Goal: Transaction & Acquisition: Purchase product/service

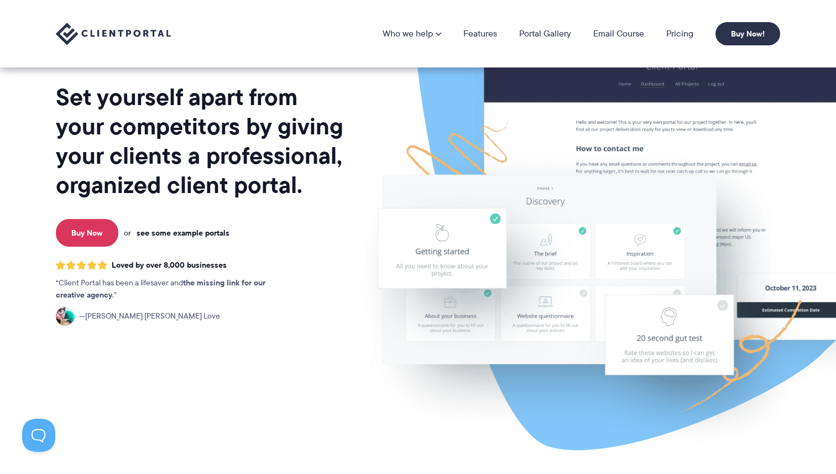
click at [157, 237] on link "see some example portals" at bounding box center [183, 233] width 93 height 10
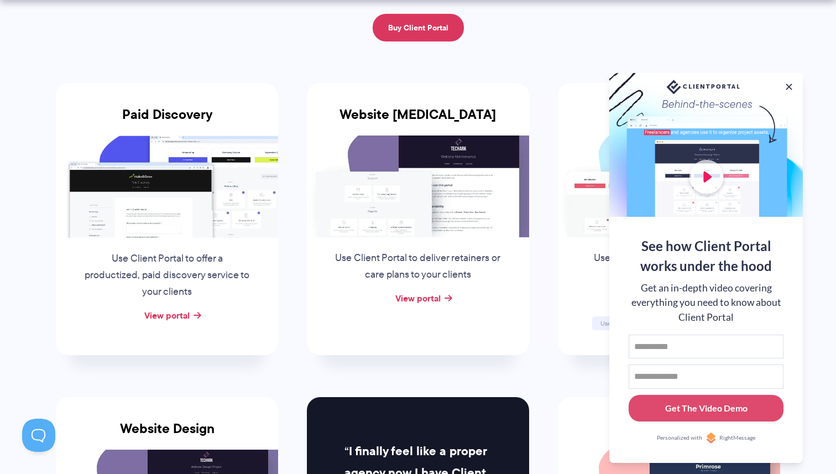
scroll to position [189, 0]
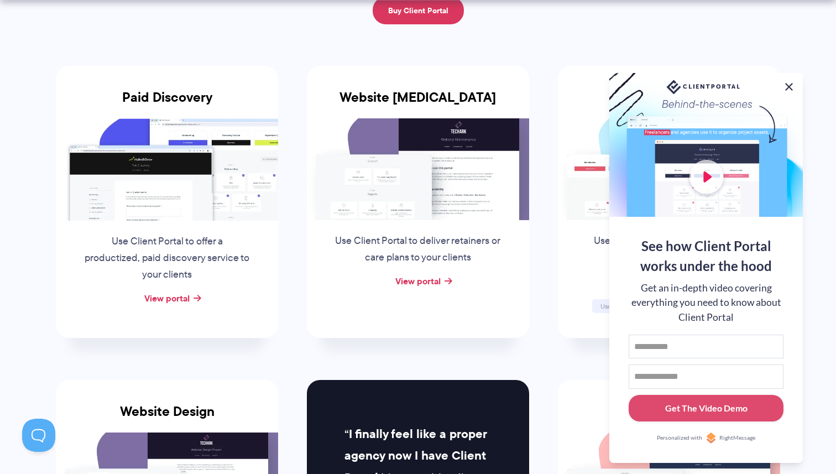
click at [792, 85] on button at bounding box center [789, 86] width 13 height 13
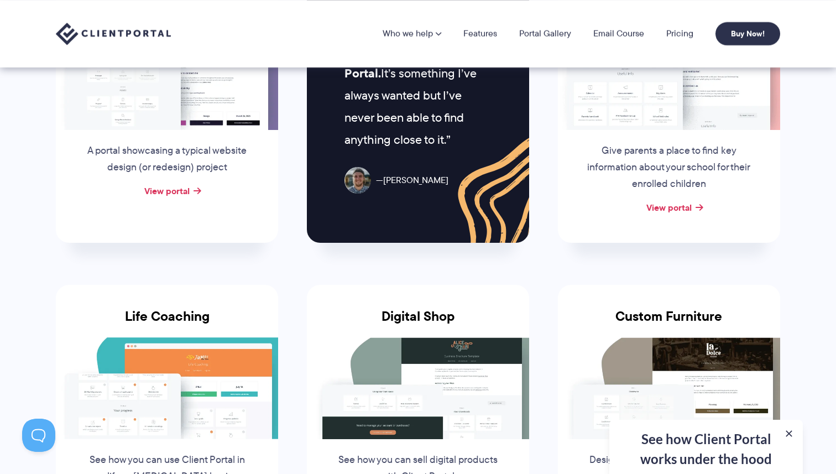
scroll to position [567, 0]
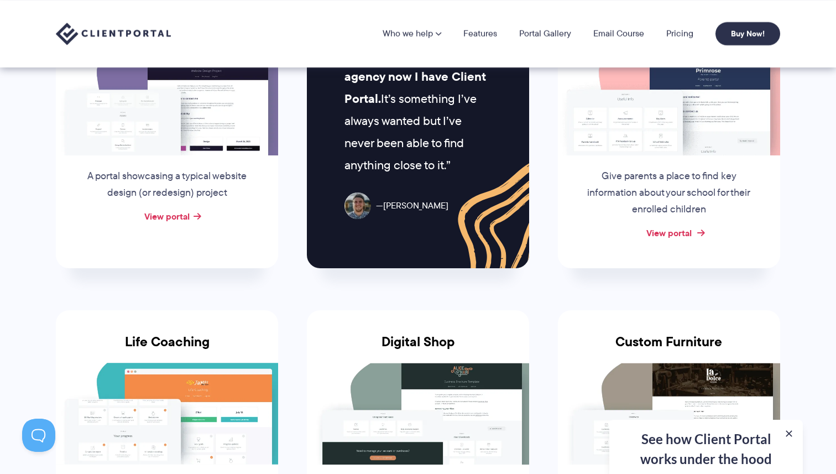
click at [661, 231] on link "View portal" at bounding box center [669, 232] width 45 height 13
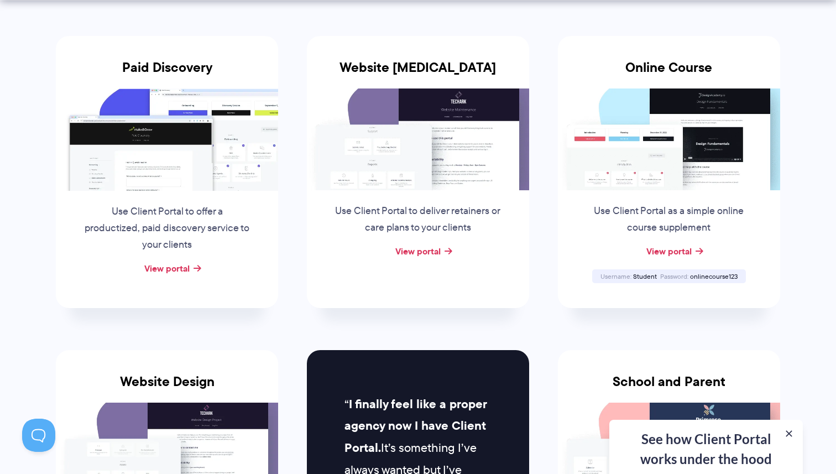
scroll to position [244, 0]
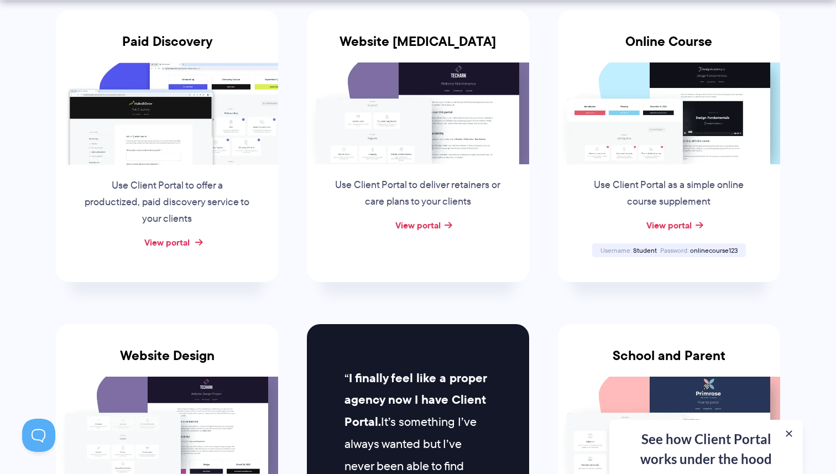
click at [186, 244] on link "View portal" at bounding box center [166, 242] width 45 height 13
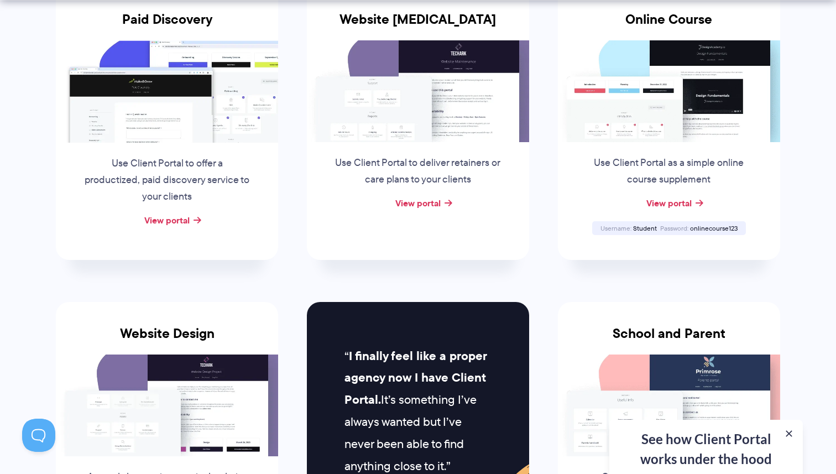
scroll to position [275, 0]
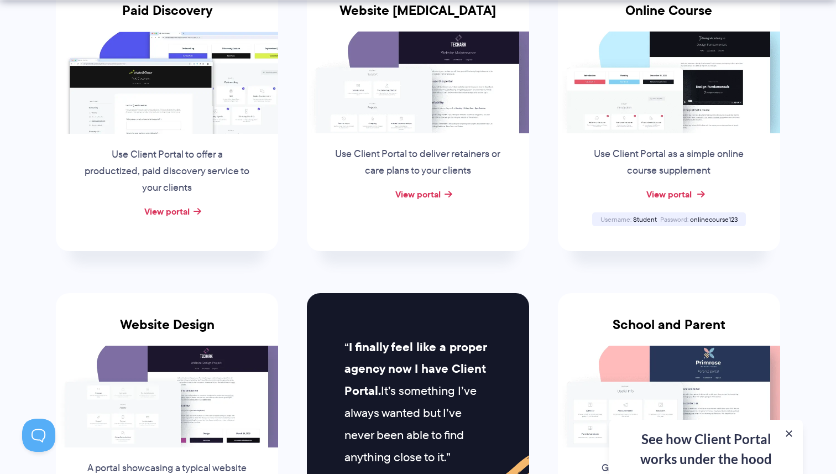
click at [684, 195] on link "View portal" at bounding box center [669, 194] width 45 height 13
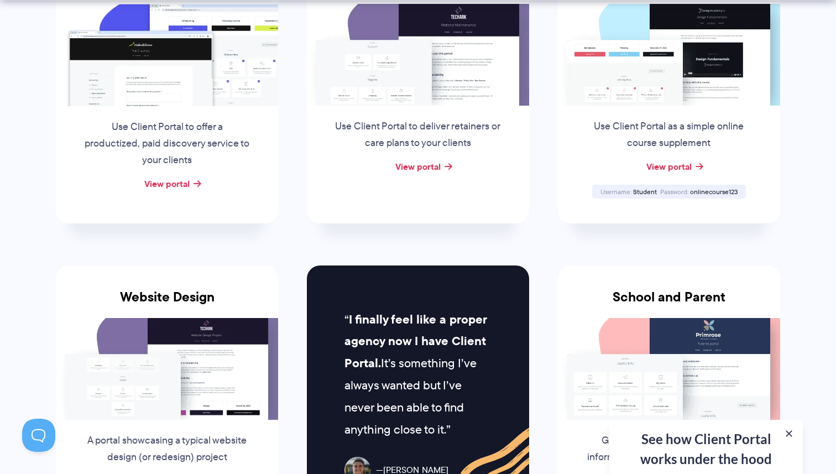
scroll to position [309, 0]
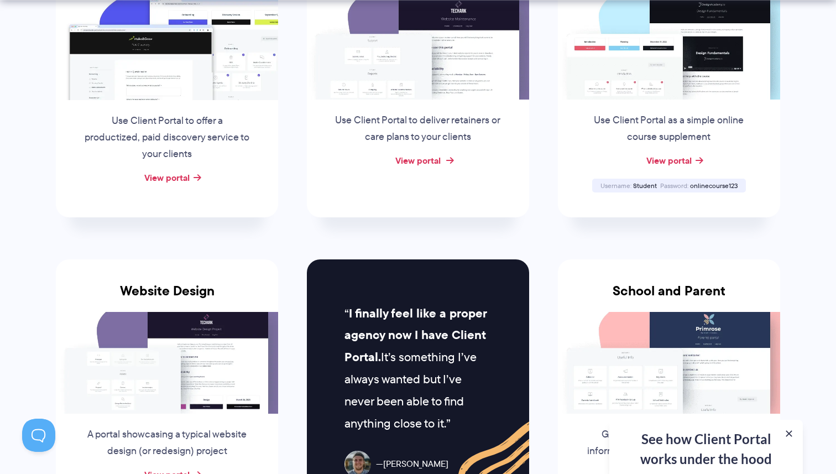
click at [428, 157] on link "View portal" at bounding box center [417, 160] width 45 height 13
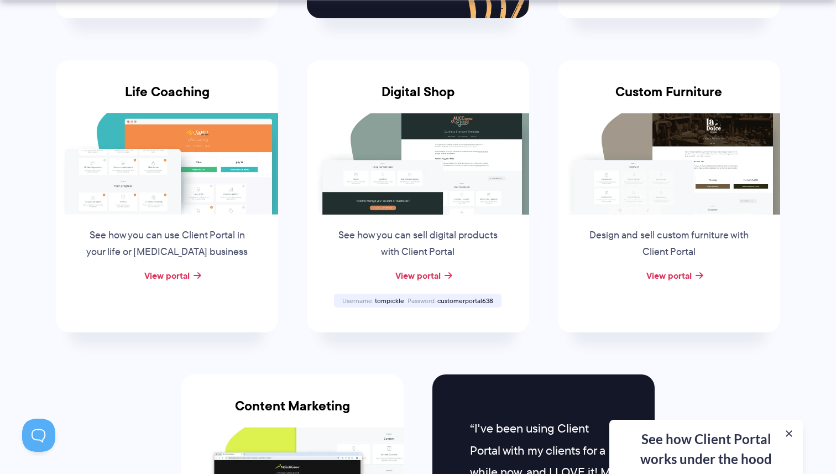
scroll to position [819, 0]
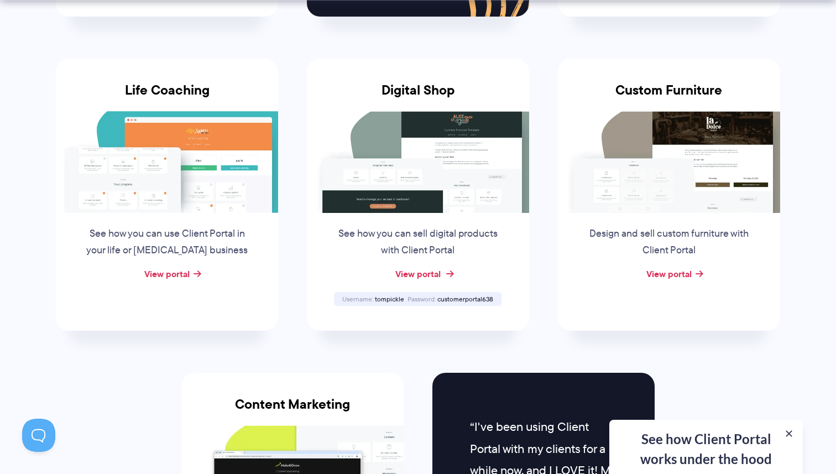
click at [418, 270] on link "View portal" at bounding box center [417, 273] width 45 height 13
click at [167, 270] on link "View portal" at bounding box center [166, 273] width 45 height 13
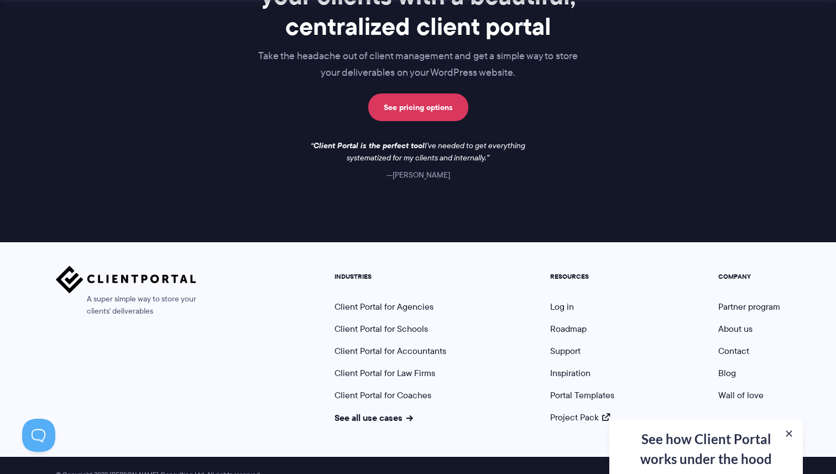
scroll to position [1637, 0]
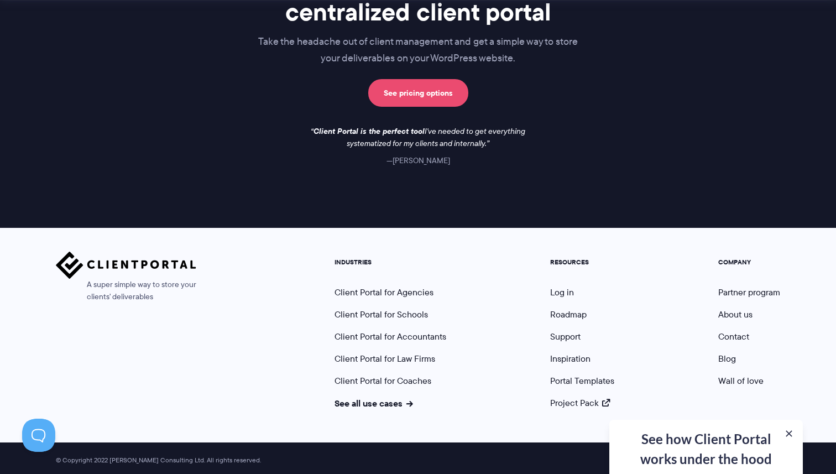
click at [426, 92] on link "See pricing options" at bounding box center [418, 93] width 100 height 28
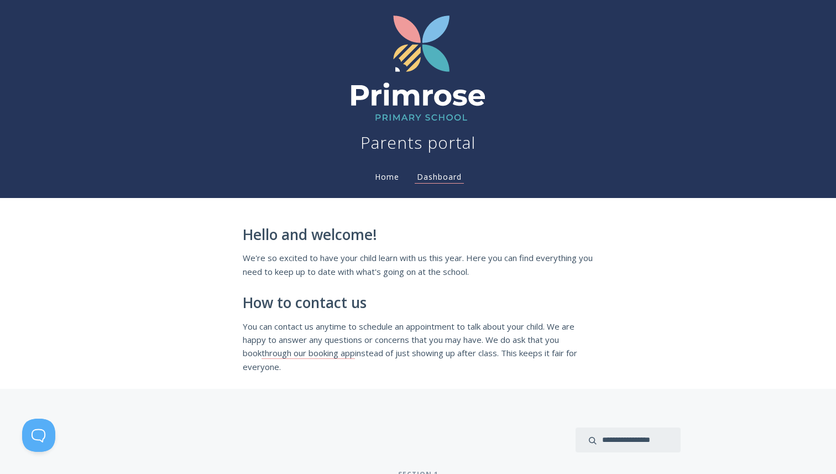
click at [374, 173] on link "Home" at bounding box center [387, 176] width 29 height 11
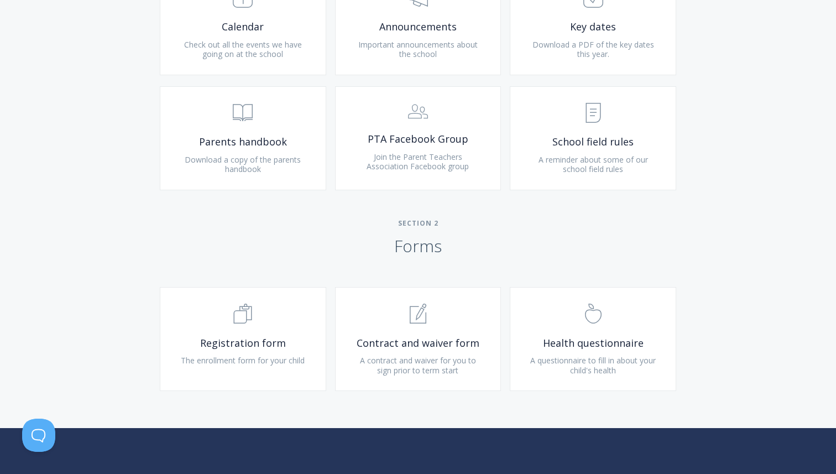
scroll to position [569, 0]
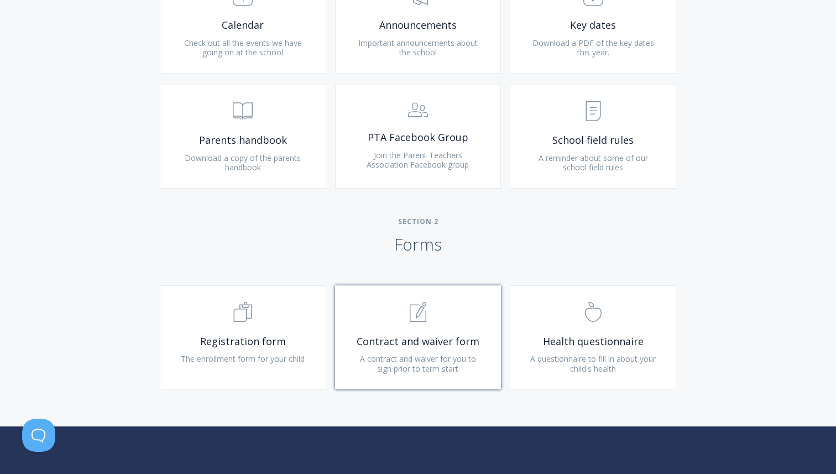
click at [392, 317] on span ".st0{fill:none;stroke:#000000;stroke-width:2;stroke-miterlimit:10;} 1. General" at bounding box center [418, 313] width 132 height 34
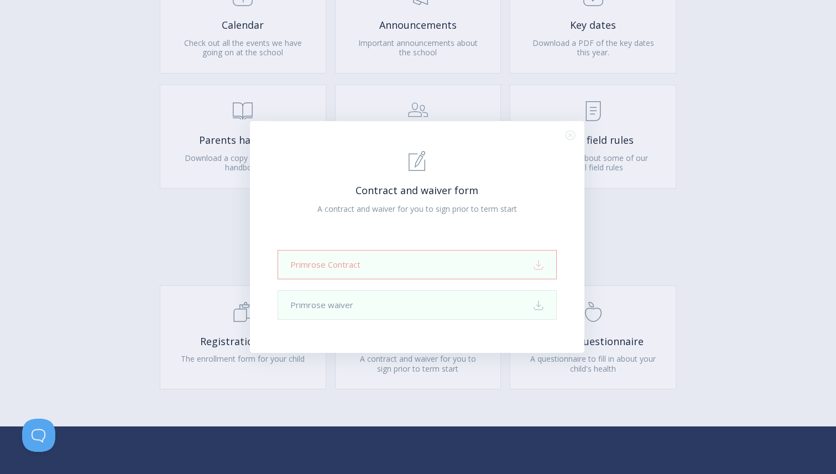
click at [354, 268] on link "Primrose Contract Download" at bounding box center [417, 264] width 279 height 29
click at [132, 299] on div ".st0{fill:none;stroke:#000000;stroke-width:2;stroke-miterlimit:10;} 1. General …" at bounding box center [418, 237] width 836 height 474
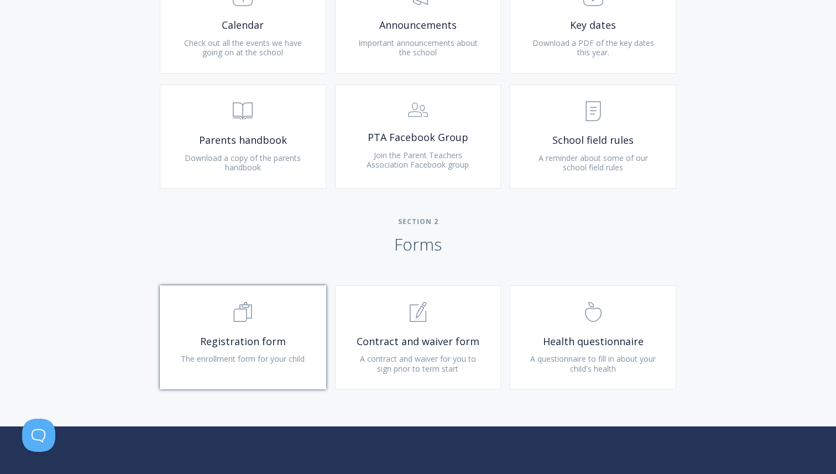
click at [240, 332] on link ".st0{fill:none;stroke:#000000;stroke-width:2;stroke-miterlimit:10;} Untitled-16…" at bounding box center [243, 337] width 166 height 104
click at [55, 214] on div "Type more than three characters to get results. See search results below. No se…" at bounding box center [418, 123] width 836 height 607
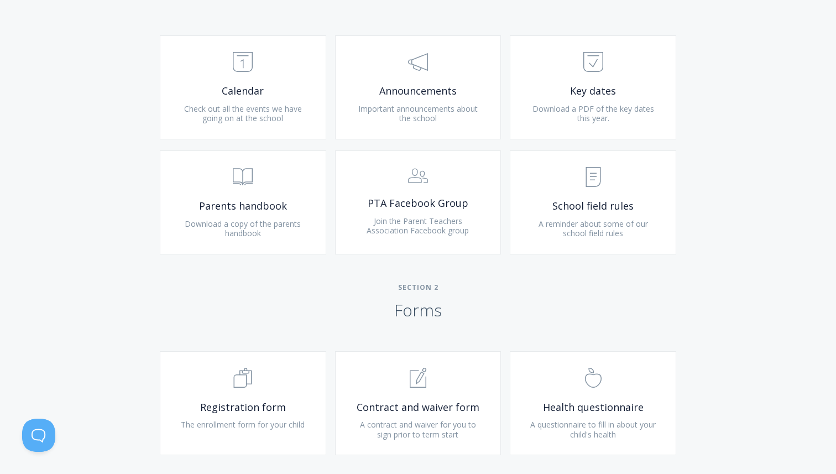
scroll to position [452, 0]
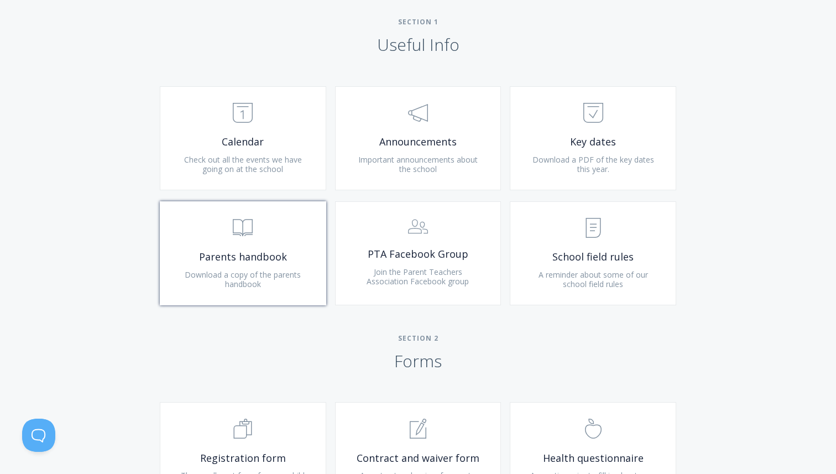
click at [246, 233] on icon at bounding box center [242, 228] width 19 height 17
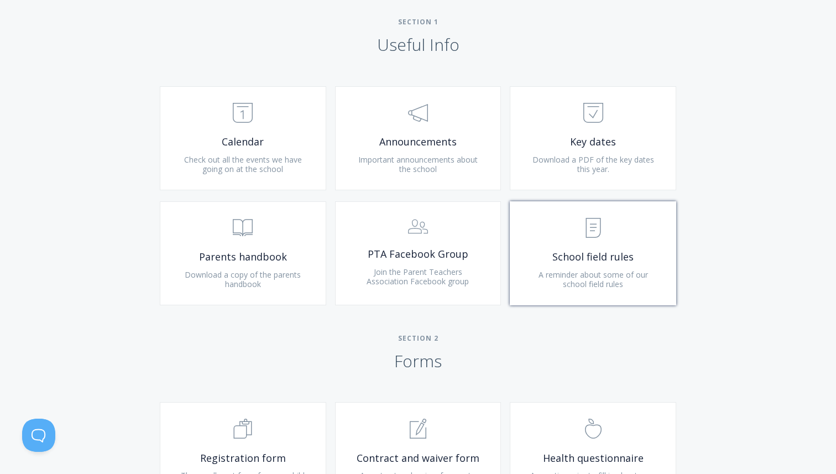
click at [545, 272] on span "A reminder about some of our school field rules" at bounding box center [594, 279] width 110 height 20
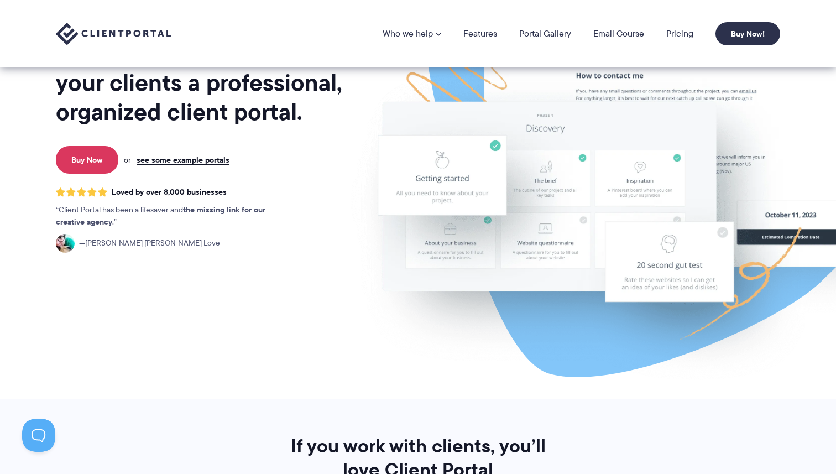
scroll to position [71, 0]
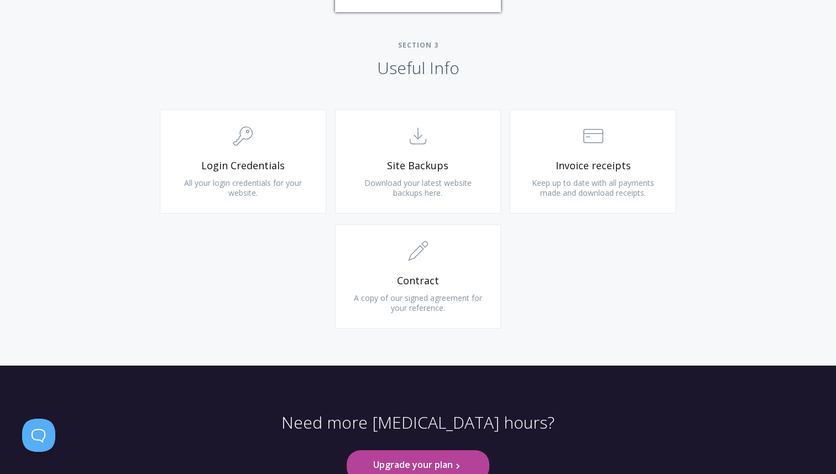
scroll to position [1028, 0]
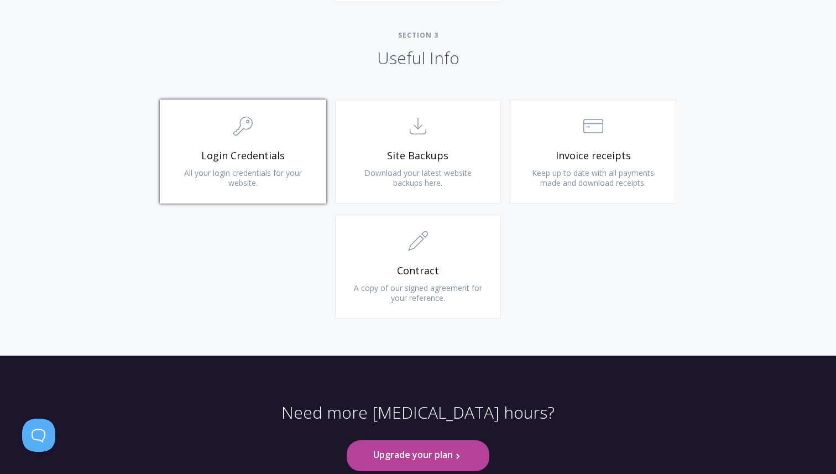
click at [267, 140] on span ".cls-1{fill:none;stroke:#000;stroke-miterlimit:10;stroke-width:2px;} 1. General" at bounding box center [243, 127] width 132 height 34
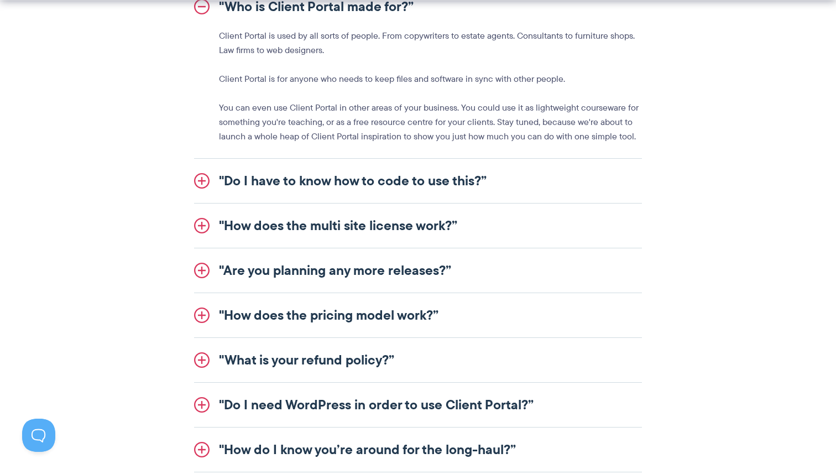
scroll to position [1334, 0]
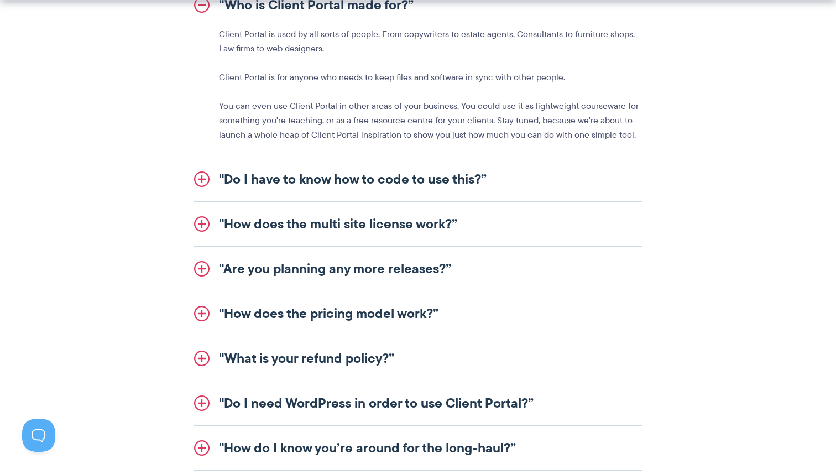
click at [434, 186] on link ""Do I have to know how to code to use this?”" at bounding box center [418, 179] width 448 height 44
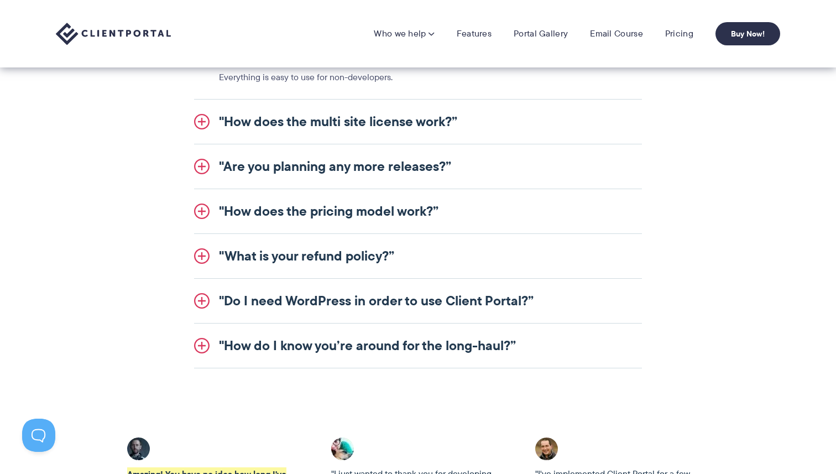
scroll to position [1392, 0]
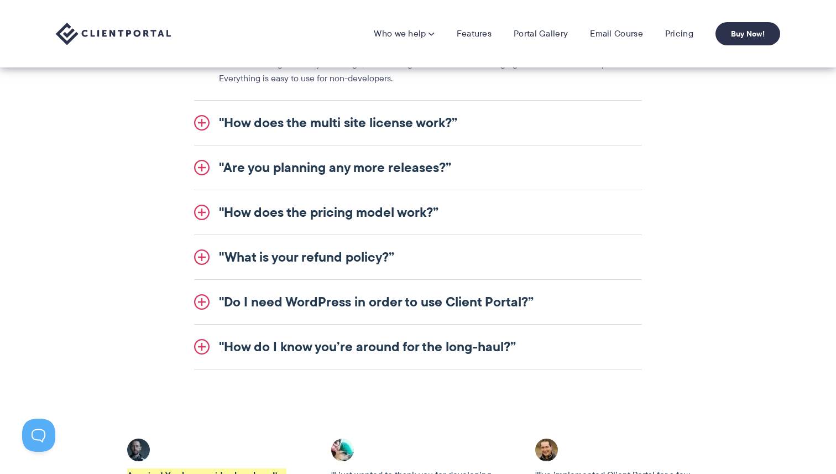
click at [262, 210] on link ""How does the pricing model work?”" at bounding box center [418, 212] width 448 height 44
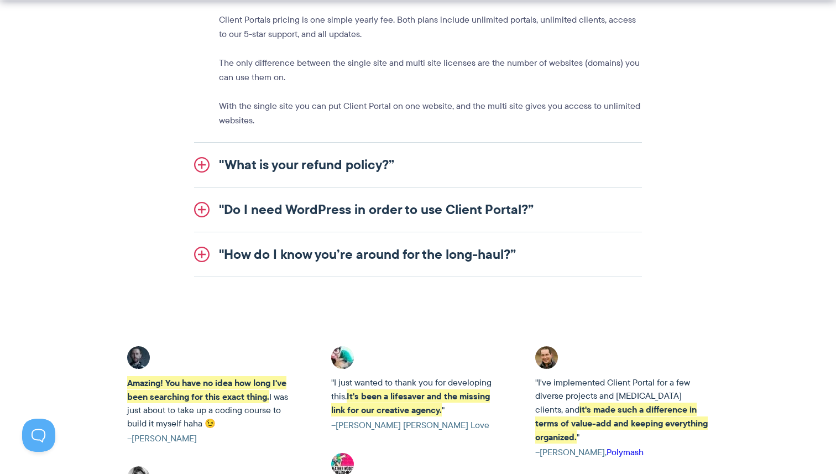
scroll to position [1534, 0]
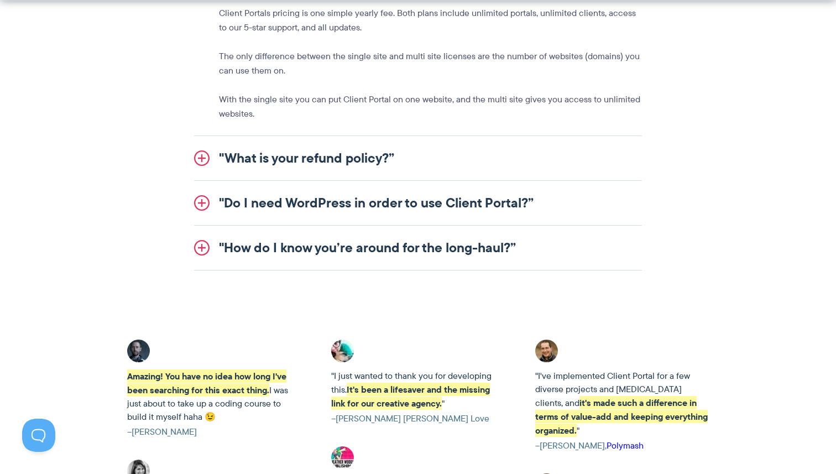
click at [252, 166] on link ""What is your refund policy?”" at bounding box center [418, 158] width 448 height 44
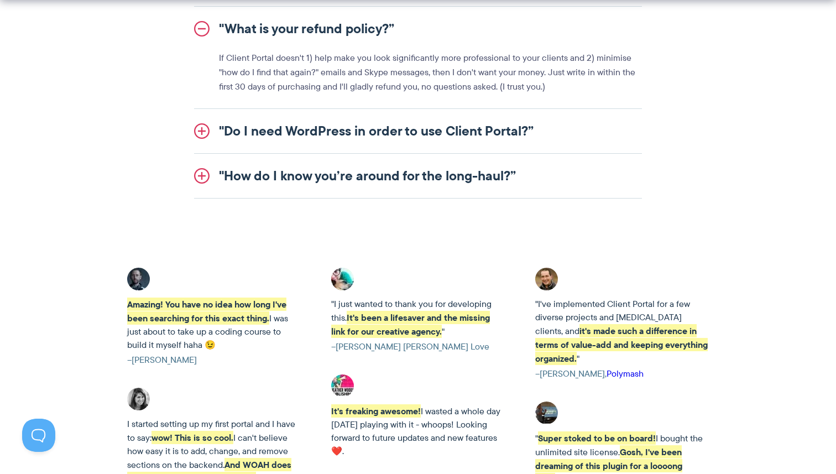
click at [234, 124] on link ""Do I need WordPress in order to use Client Portal?”" at bounding box center [418, 131] width 448 height 44
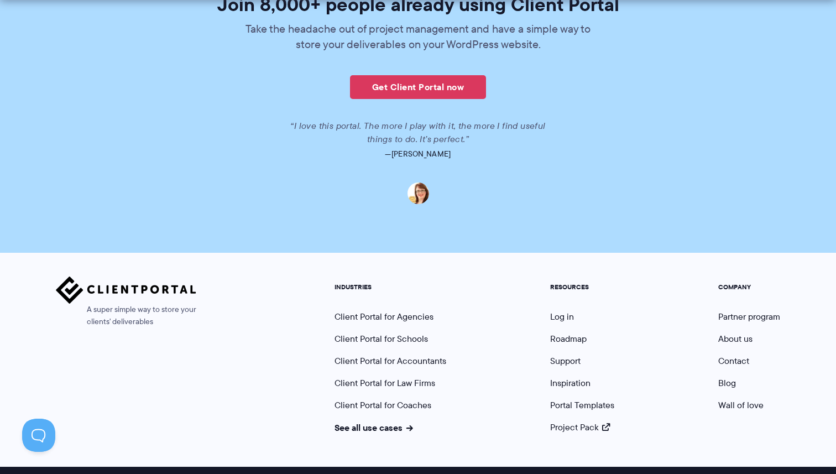
scroll to position [2646, 0]
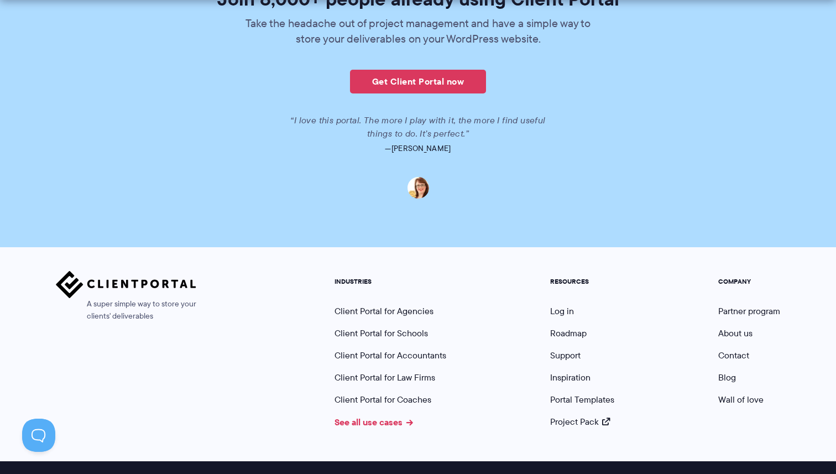
click at [356, 415] on link "See all use cases" at bounding box center [374, 421] width 79 height 13
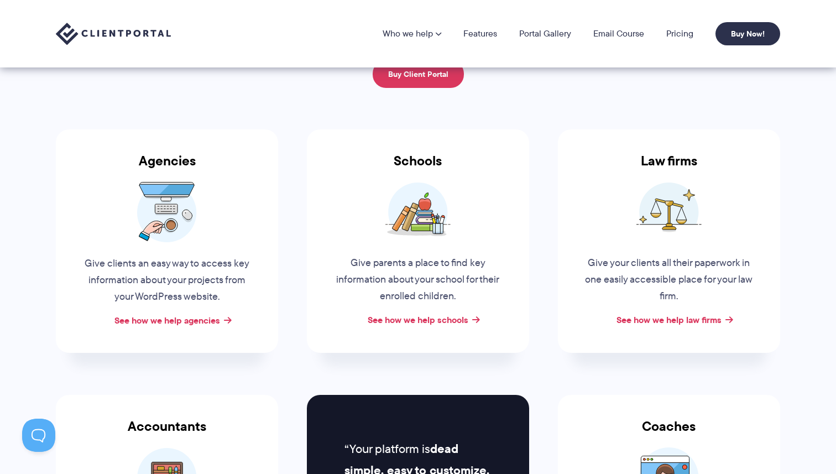
scroll to position [124, 0]
click at [415, 320] on link "See how we help schools" at bounding box center [418, 320] width 101 height 13
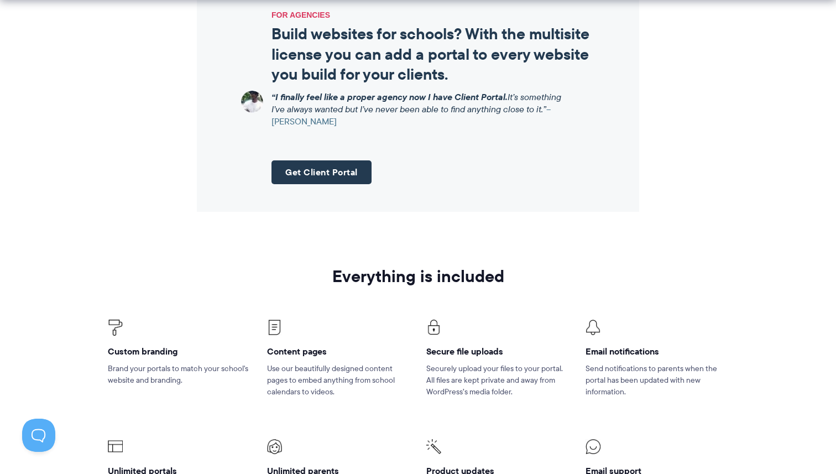
scroll to position [1290, 0]
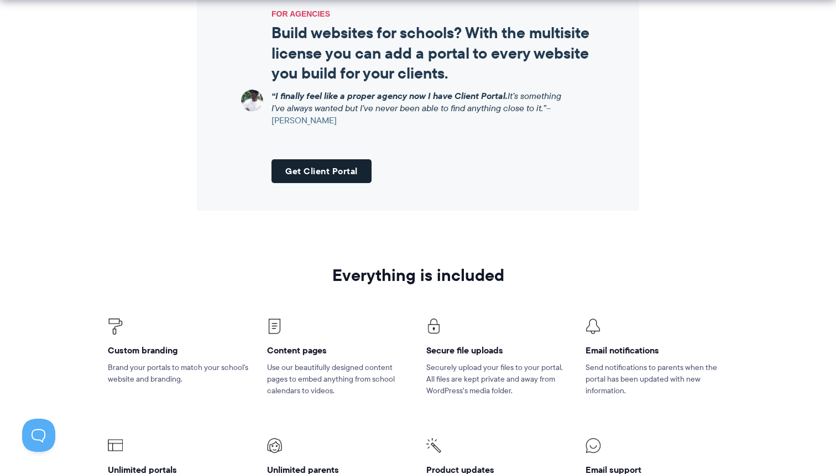
click at [298, 175] on link "Get Client Portal" at bounding box center [322, 171] width 100 height 24
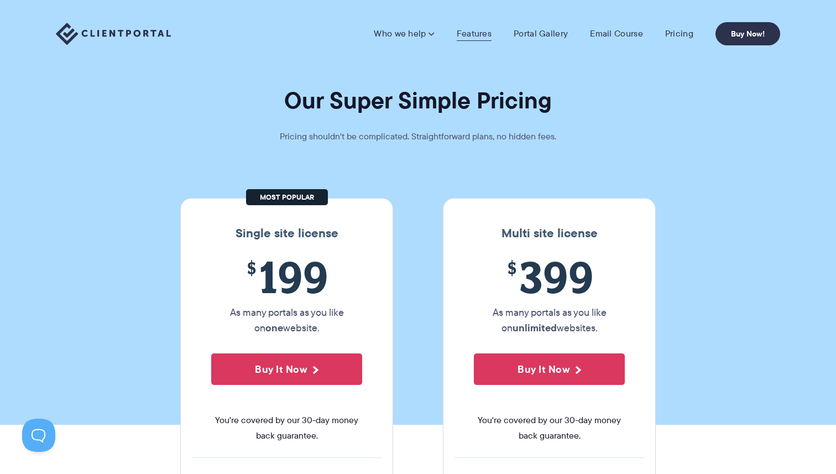
click at [481, 35] on link "Features" at bounding box center [474, 33] width 35 height 11
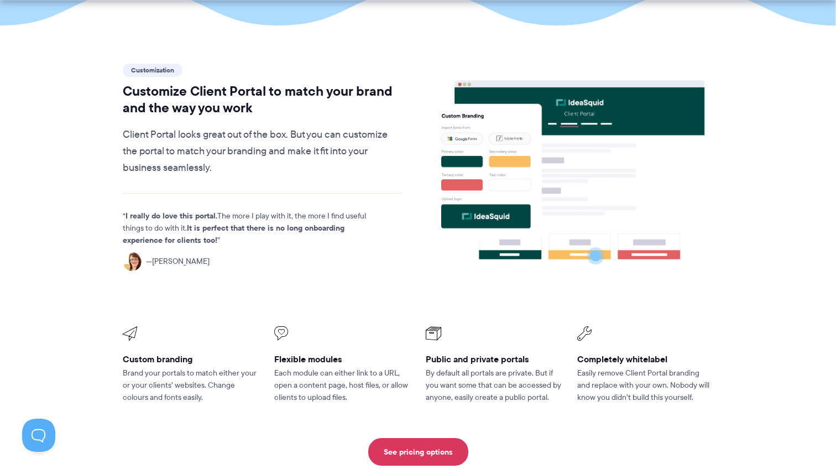
scroll to position [306, 0]
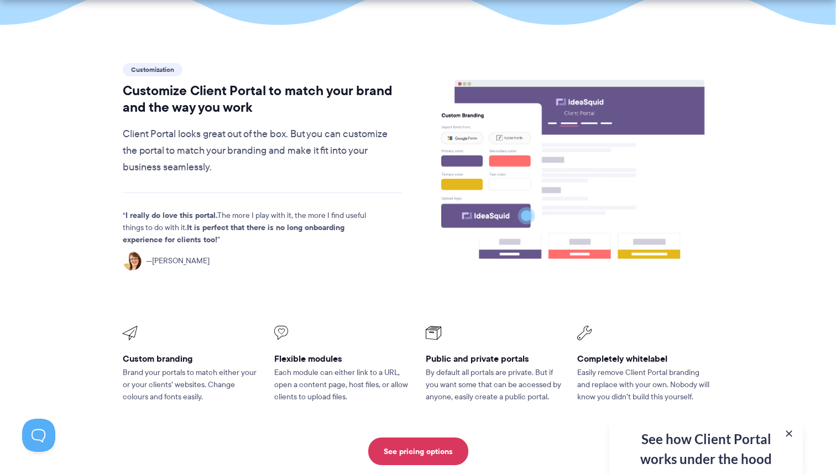
click at [559, 189] on g at bounding box center [568, 176] width 274 height 192
click at [517, 217] on image at bounding box center [580, 176] width 250 height 192
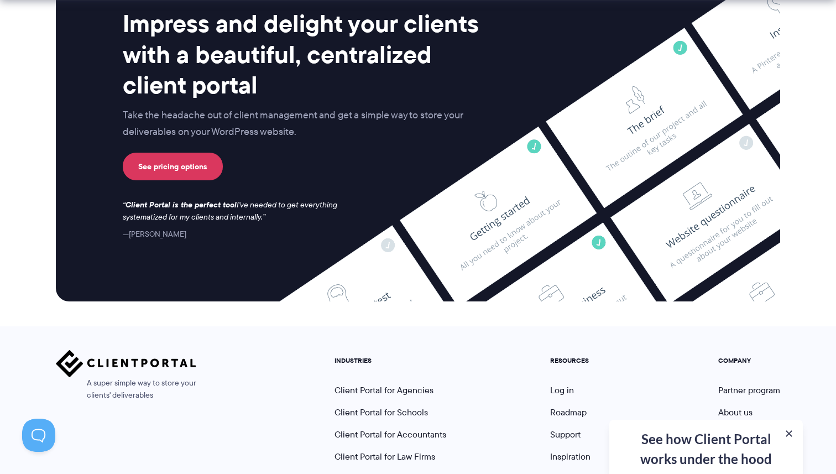
scroll to position [2941, 0]
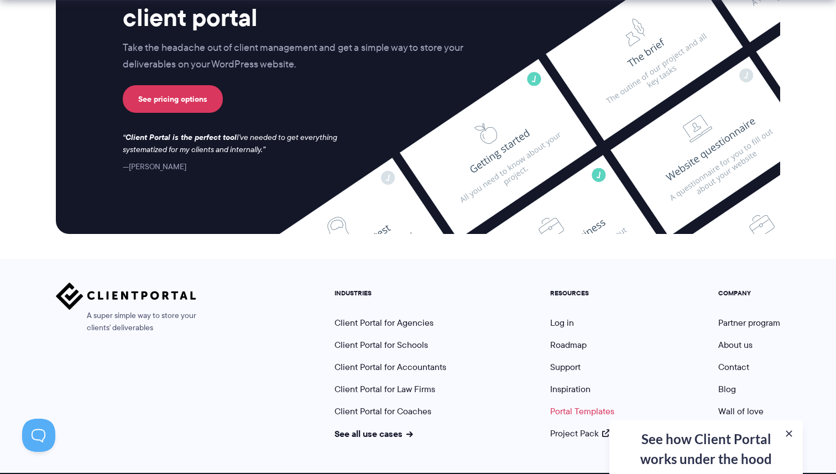
click at [576, 405] on link "Portal Templates" at bounding box center [582, 411] width 64 height 13
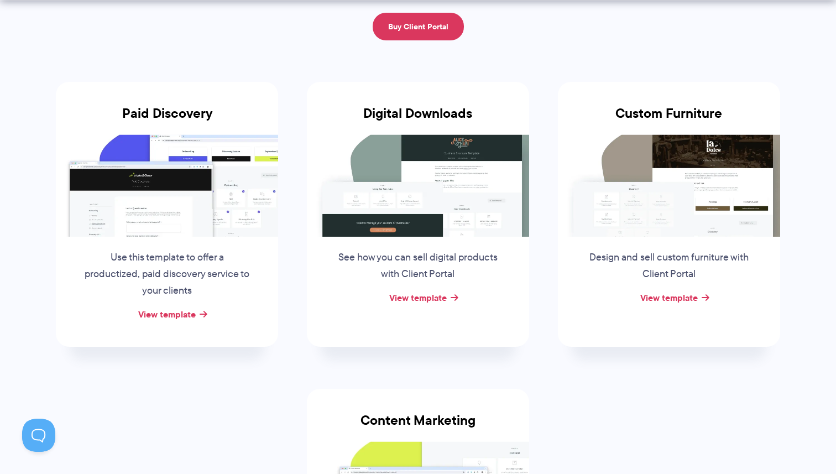
scroll to position [157, 0]
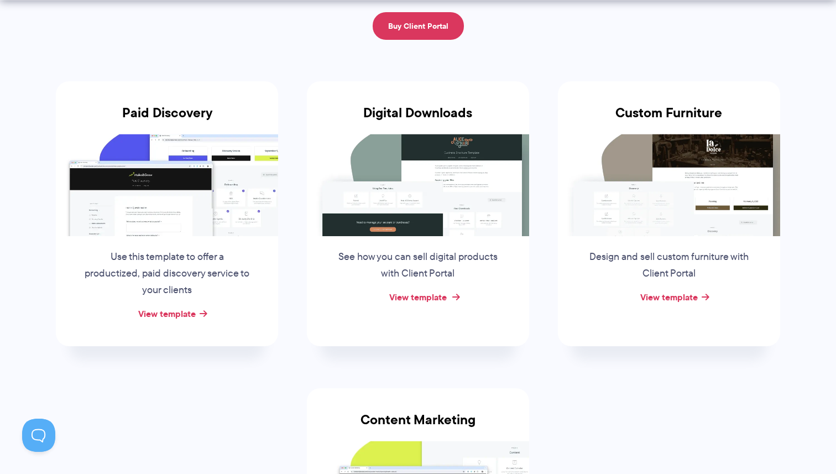
click at [446, 294] on link "View template" at bounding box center [418, 296] width 58 height 13
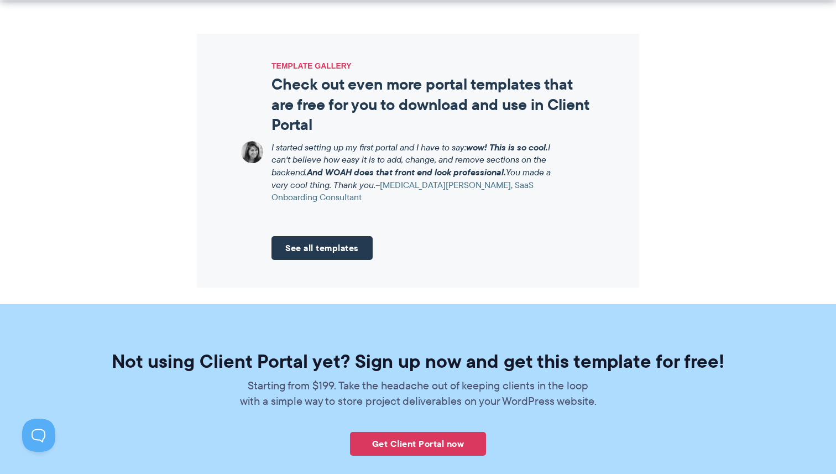
scroll to position [1231, 0]
click at [306, 250] on link "See all templates" at bounding box center [322, 248] width 101 height 24
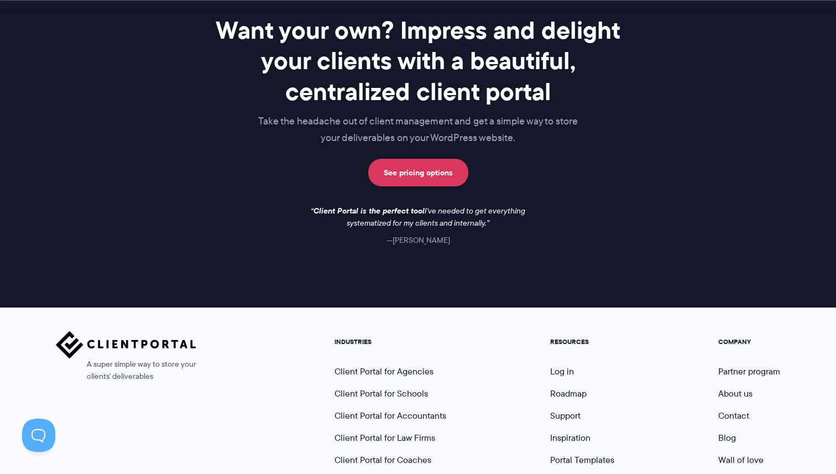
scroll to position [911, 0]
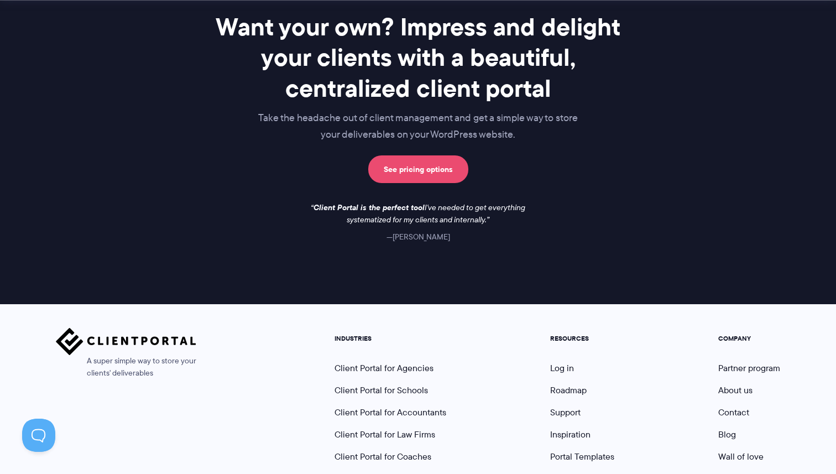
click at [421, 164] on link "See pricing options" at bounding box center [418, 169] width 100 height 28
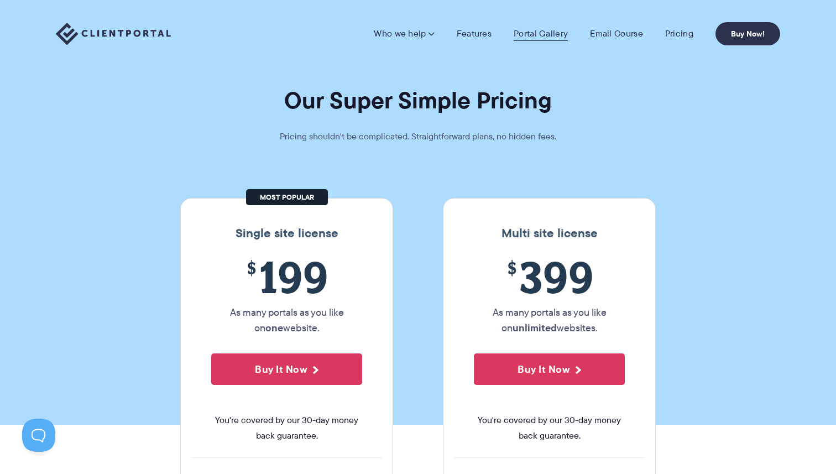
click at [528, 35] on link "Portal Gallery" at bounding box center [541, 33] width 54 height 11
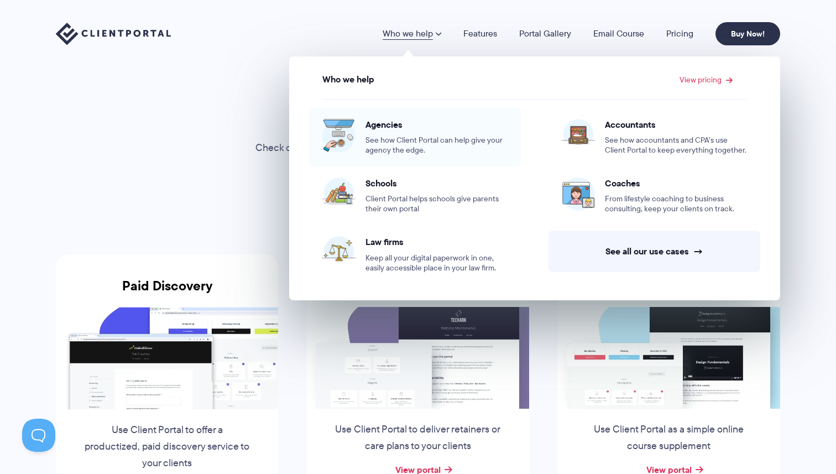
click at [405, 139] on span "See how Client Portal can help give your agency the edge." at bounding box center [437, 146] width 142 height 20
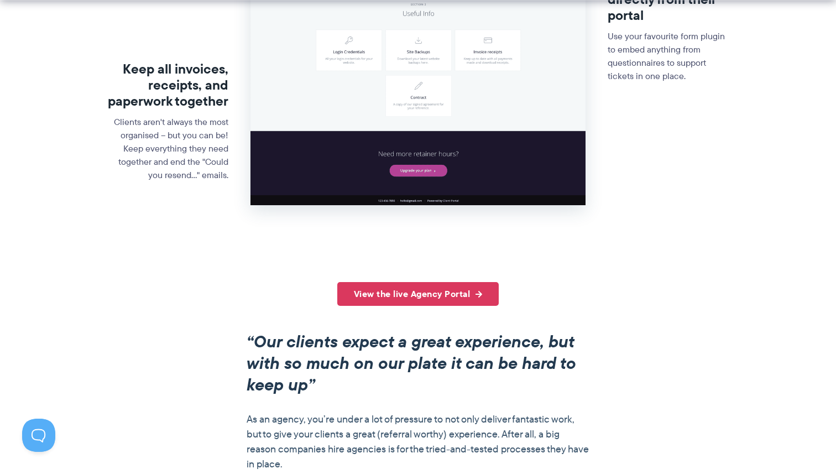
scroll to position [615, 0]
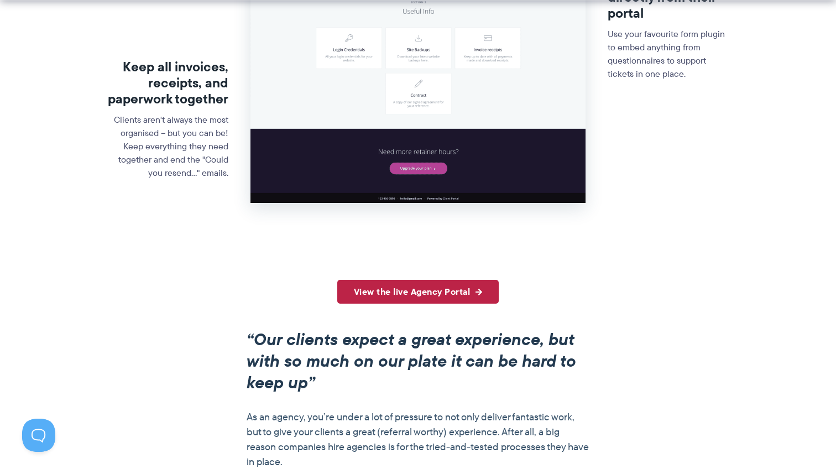
click at [416, 296] on link "View the live Agency Portal" at bounding box center [418, 292] width 162 height 24
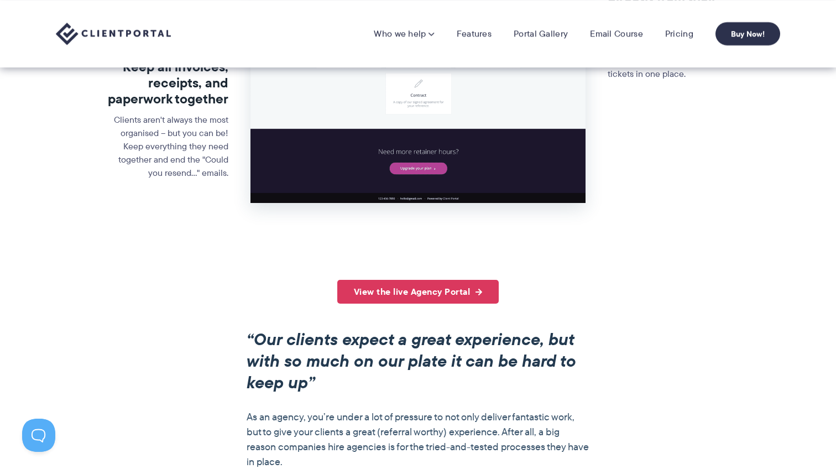
scroll to position [0, 0]
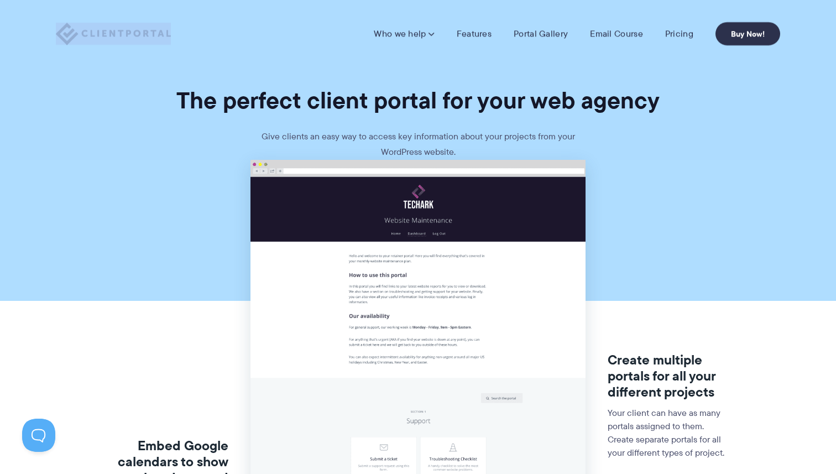
drag, startPoint x: 174, startPoint y: 31, endPoint x: 97, endPoint y: 32, distance: 76.3
click at [97, 32] on div "Who we help Who we help View pricing Agencies See how Client Portal can help gi…" at bounding box center [418, 33] width 725 height 23
click at [610, 33] on link "Email Course" at bounding box center [616, 33] width 53 height 11
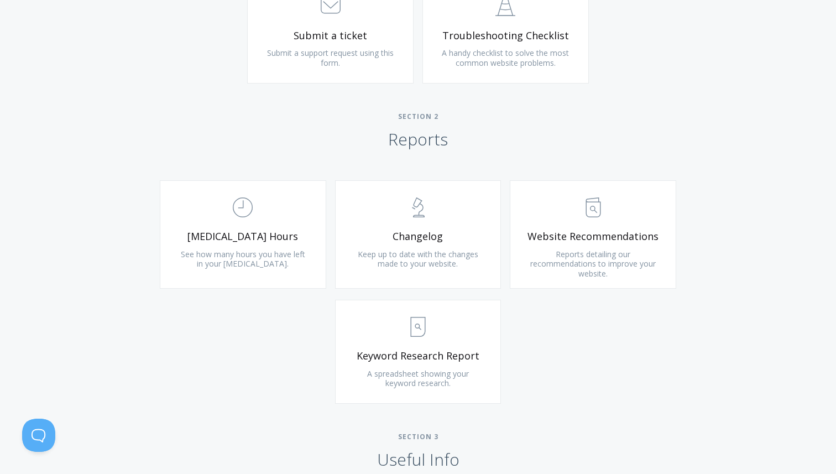
scroll to position [637, 0]
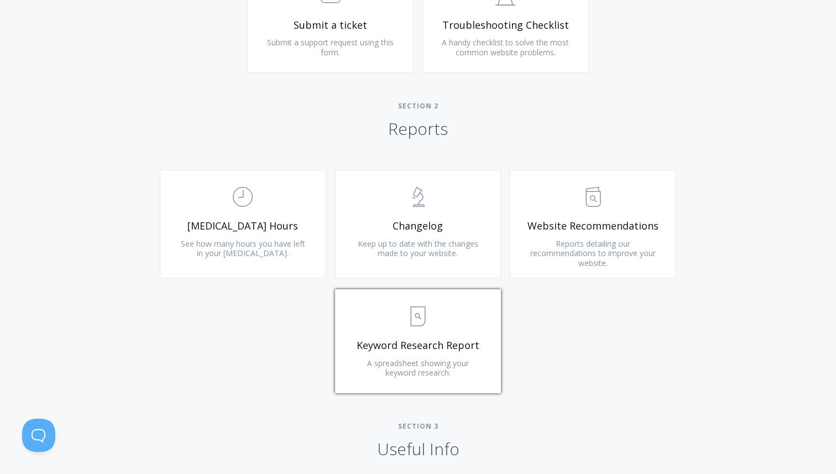
click at [424, 359] on span "A spreadsheet showing your keyword research." at bounding box center [418, 368] width 102 height 20
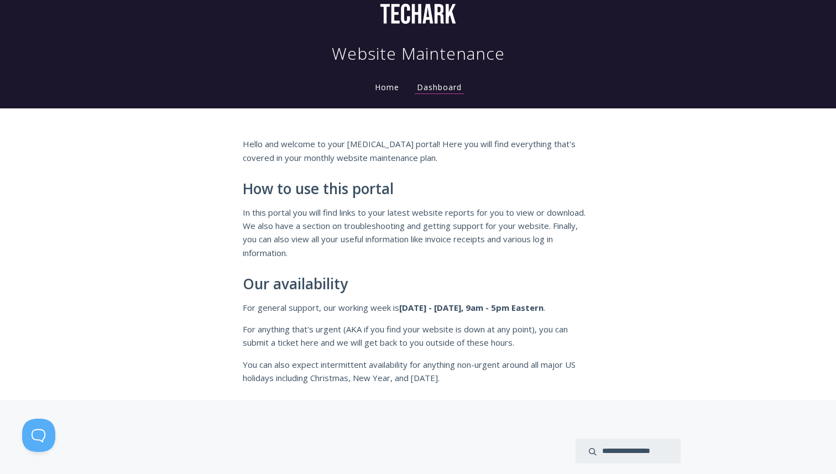
scroll to position [0, 0]
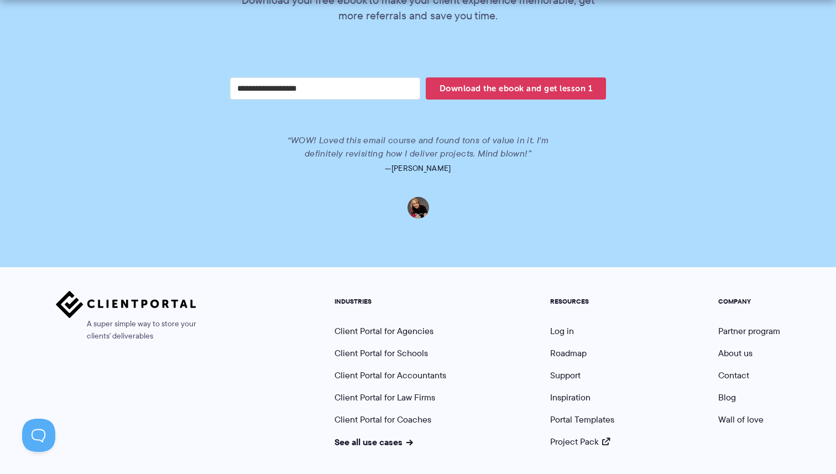
scroll to position [2334, 0]
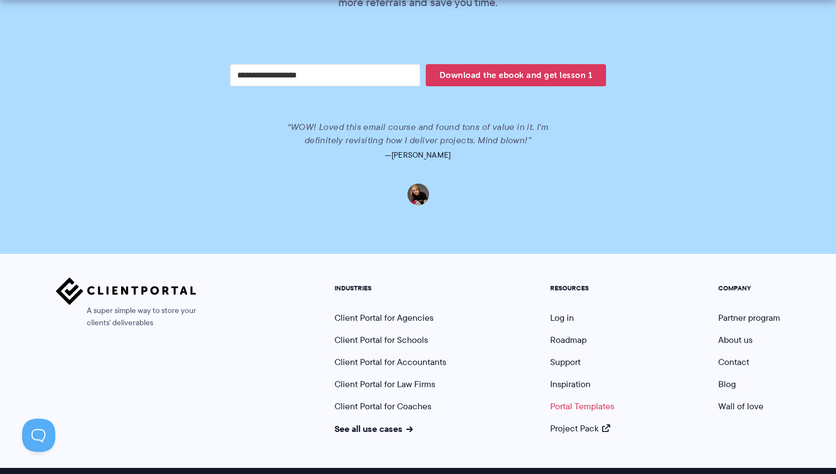
click at [570, 400] on link "Portal Templates" at bounding box center [582, 406] width 64 height 13
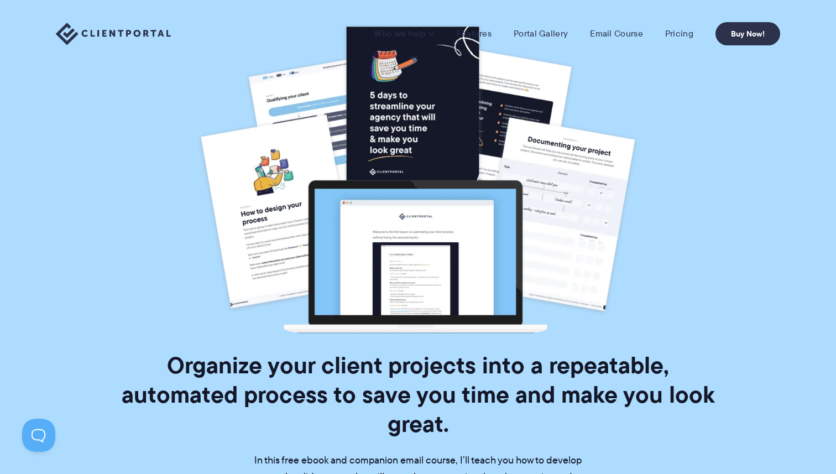
scroll to position [0, 0]
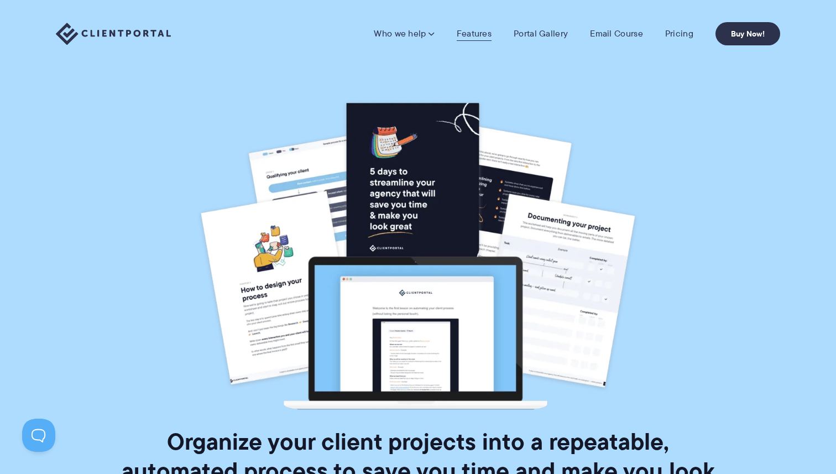
click at [480, 35] on link "Features" at bounding box center [474, 33] width 35 height 11
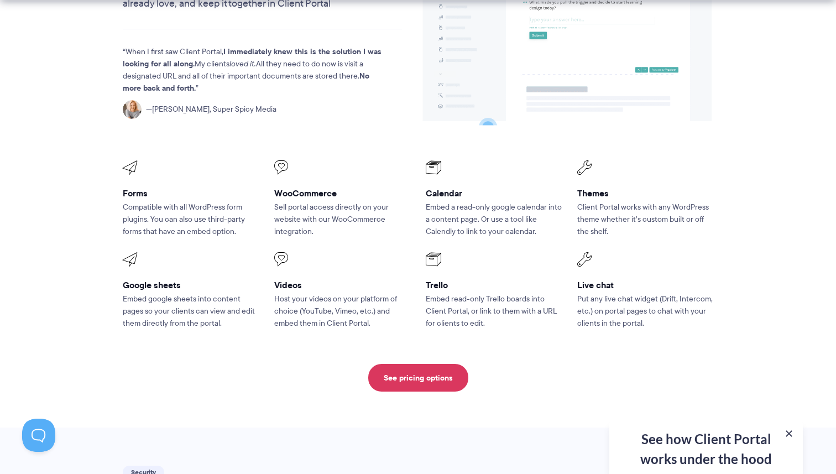
scroll to position [1422, 0]
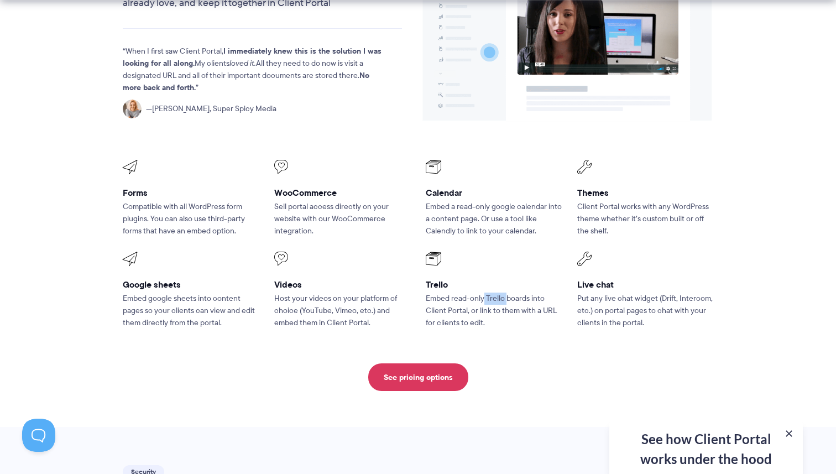
drag, startPoint x: 484, startPoint y: 267, endPoint x: 507, endPoint y: 262, distance: 23.3
click at [507, 293] on p "Embed read-only Trello boards into Client Portal, or link to them with a URL fo…" at bounding box center [494, 311] width 136 height 37
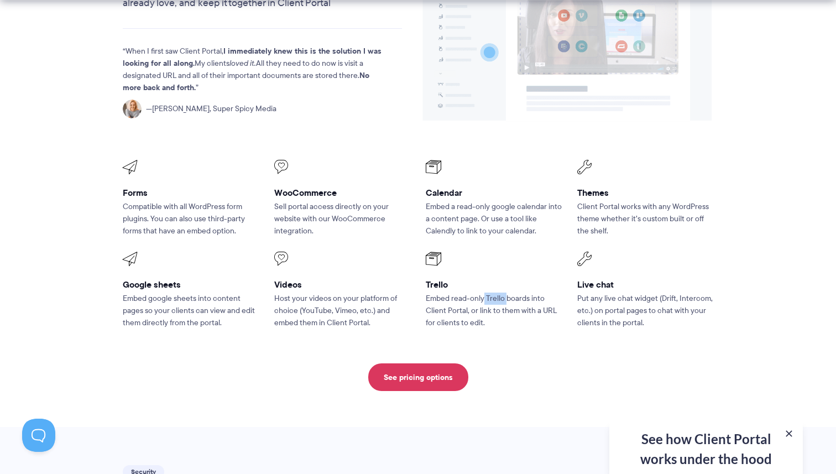
copy p "Trello"
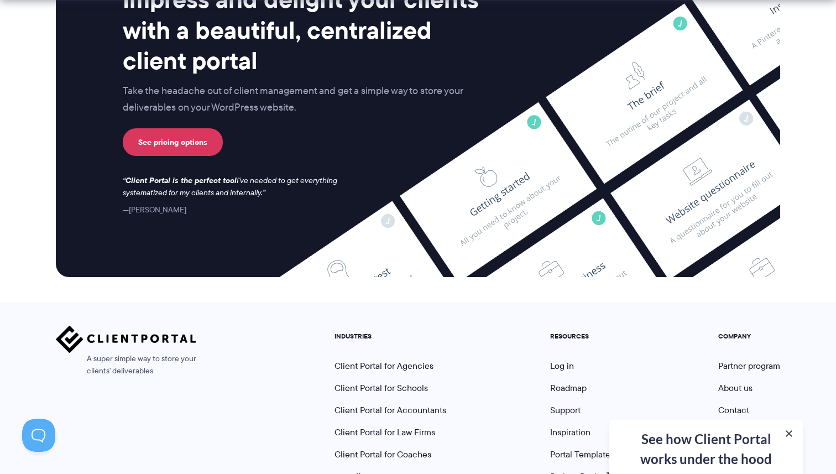
scroll to position [2913, 0]
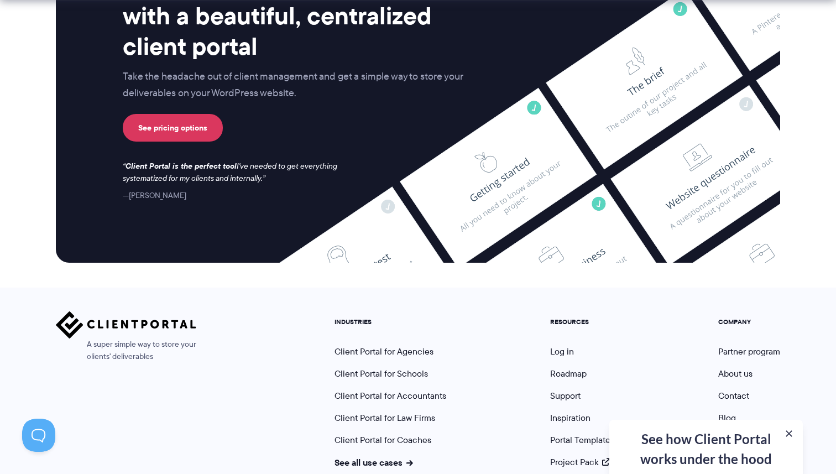
click at [709, 445] on div "See how Client Portal works under the hood Get an in-depth video covering every…" at bounding box center [707, 447] width 194 height 54
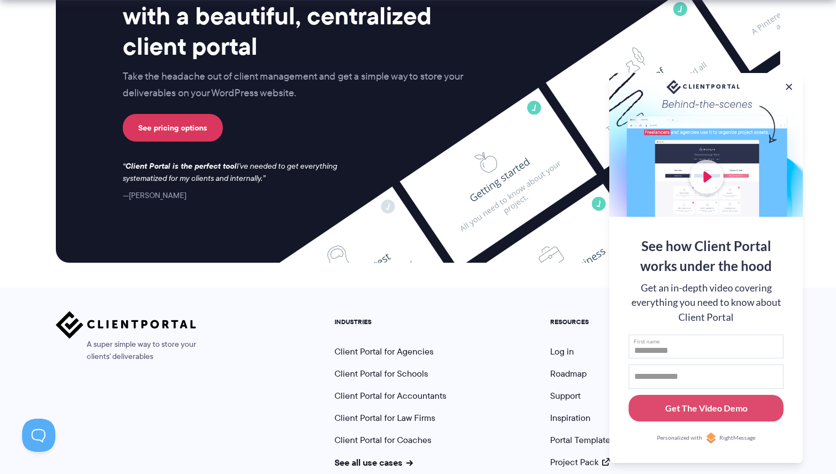
click at [669, 350] on input "First name" at bounding box center [706, 347] width 155 height 24
type input "**********"
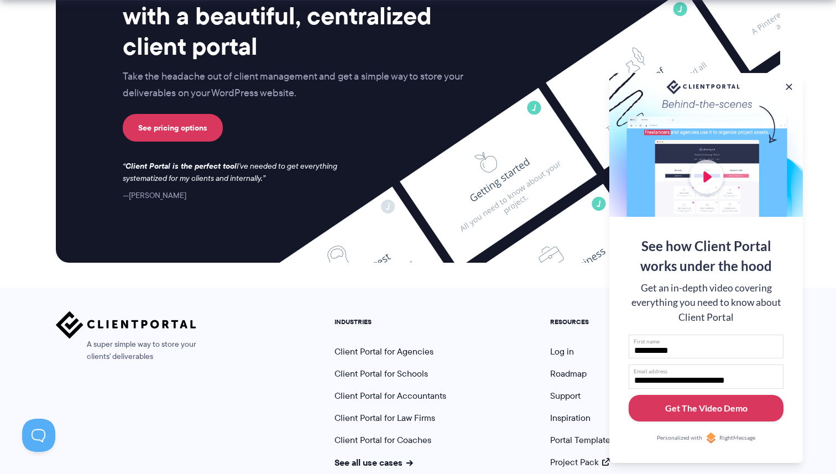
type input "**********"
click at [670, 409] on div "Get The Video Demo" at bounding box center [706, 408] width 82 height 13
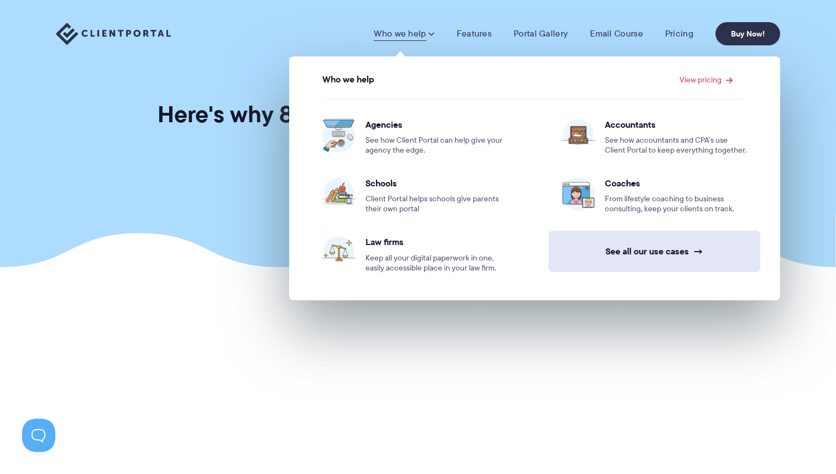
click at [629, 249] on link "See all our use cases →" at bounding box center [655, 251] width 212 height 41
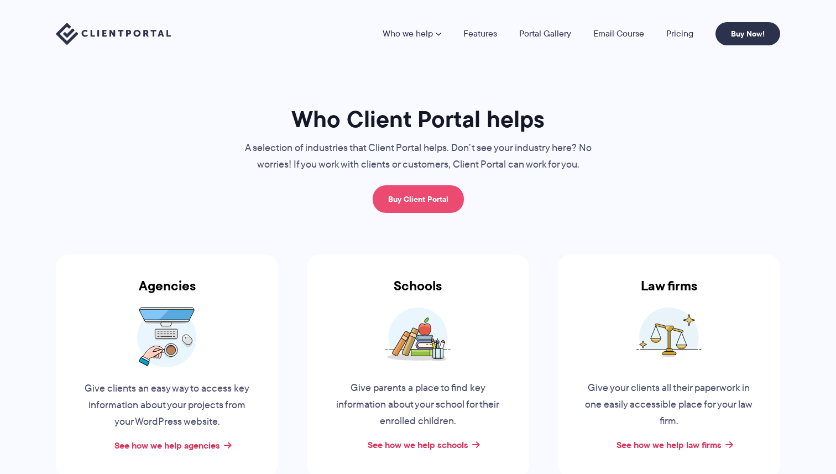
click at [413, 204] on link "Buy Client Portal" at bounding box center [418, 199] width 91 height 28
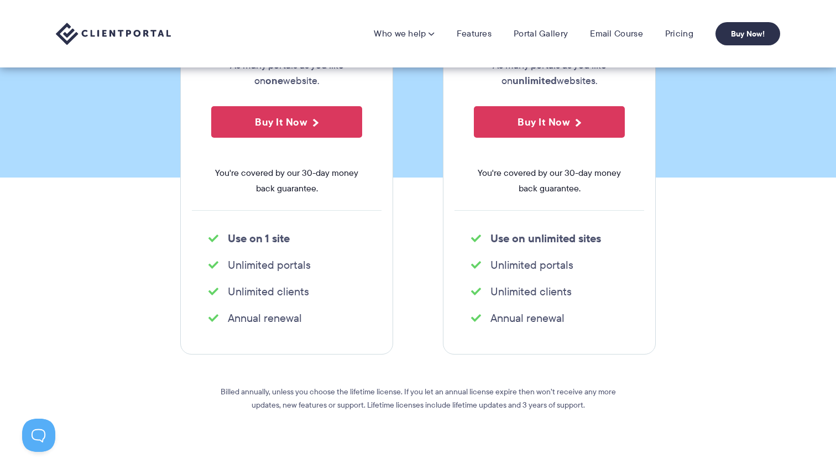
scroll to position [243, 0]
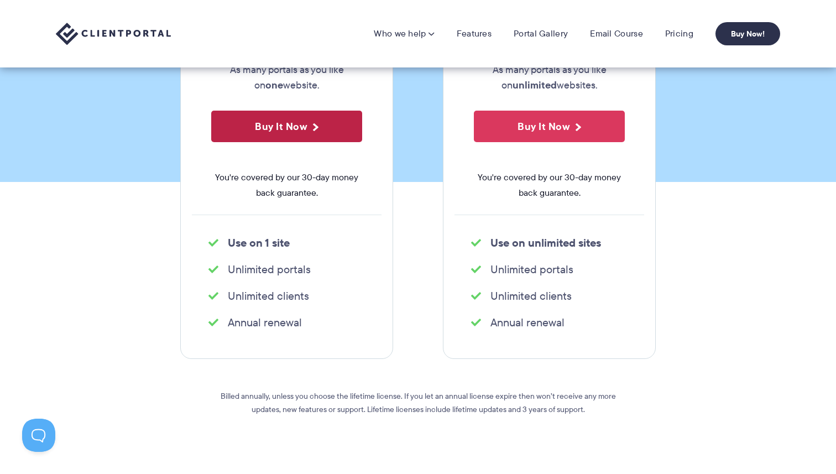
click at [282, 133] on button "Buy It Now" at bounding box center [286, 127] width 151 height 32
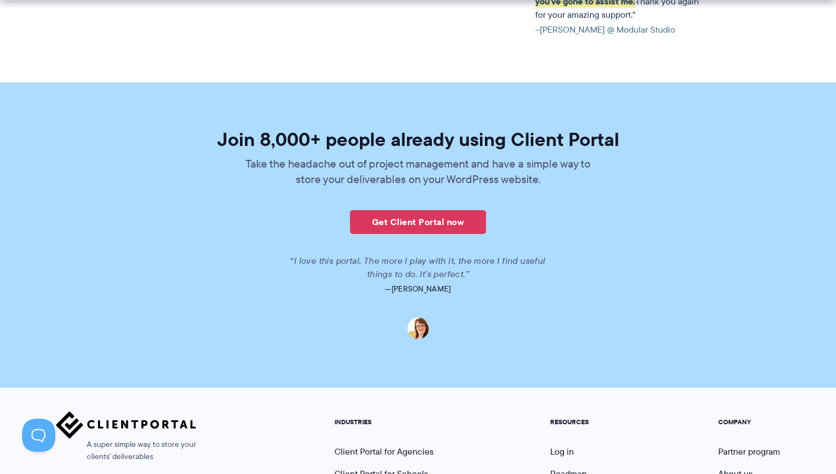
scroll to position [2732, 0]
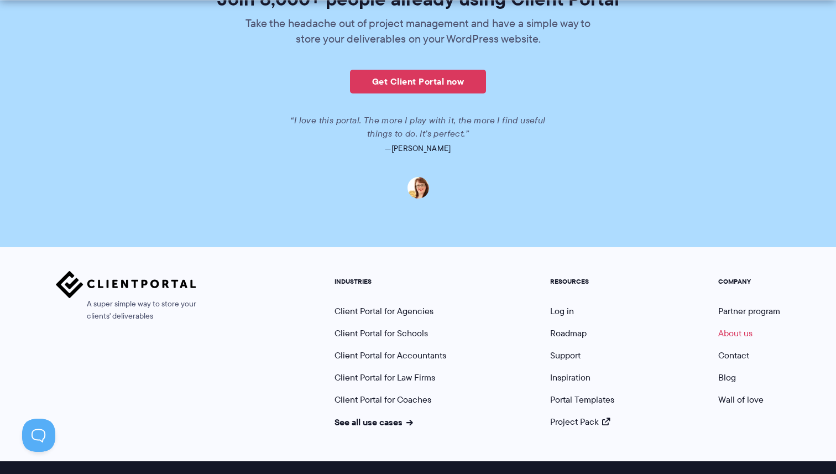
click at [735, 327] on link "About us" at bounding box center [735, 333] width 34 height 13
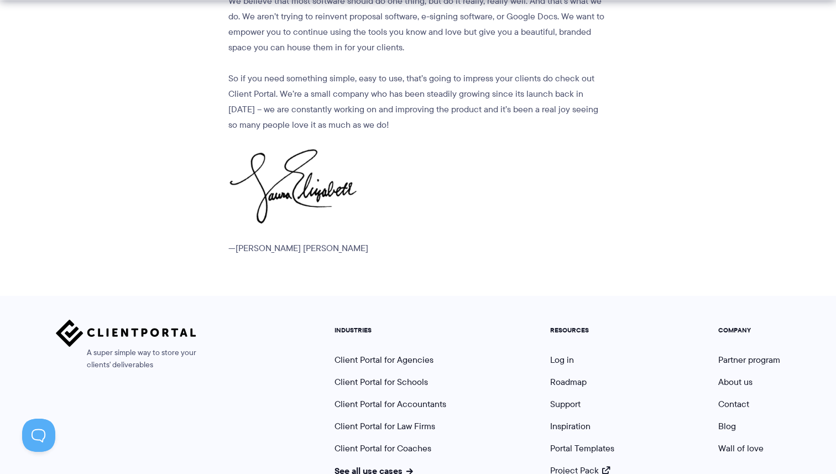
scroll to position [1418, 0]
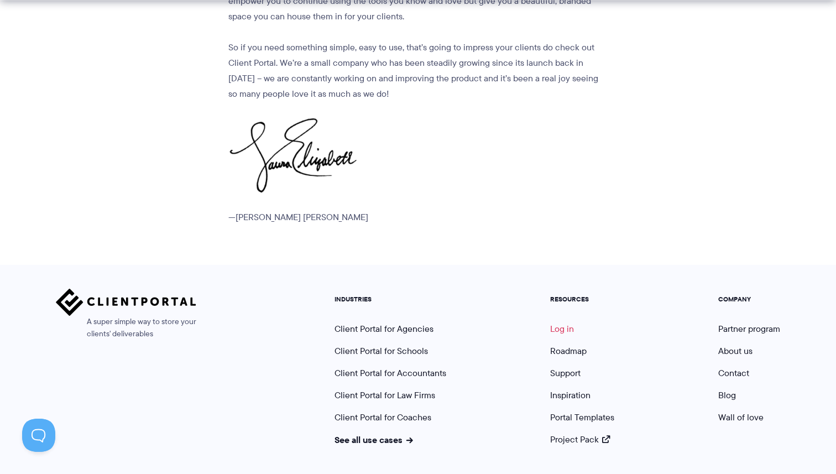
click at [564, 322] on link "Log in" at bounding box center [562, 328] width 24 height 13
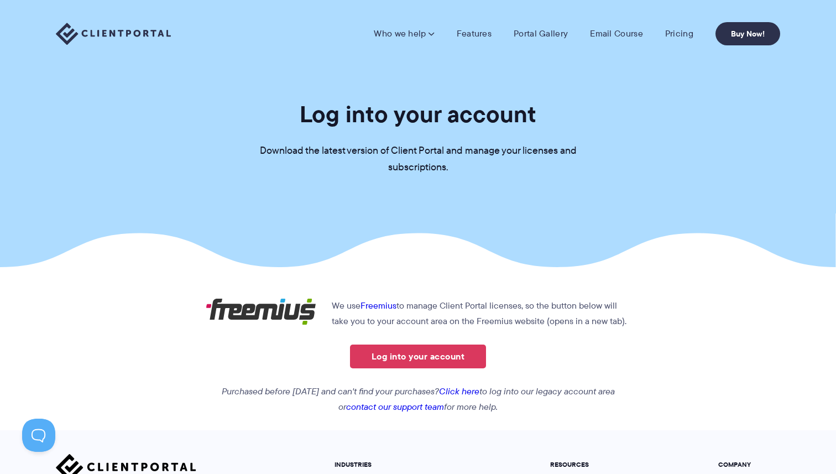
click at [140, 32] on img at bounding box center [113, 34] width 115 height 23
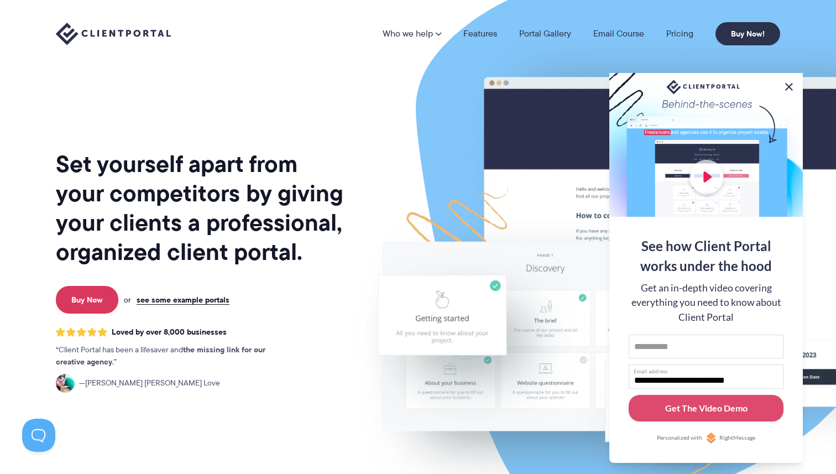
click at [790, 82] on button at bounding box center [789, 86] width 13 height 13
